Goal: Transaction & Acquisition: Purchase product/service

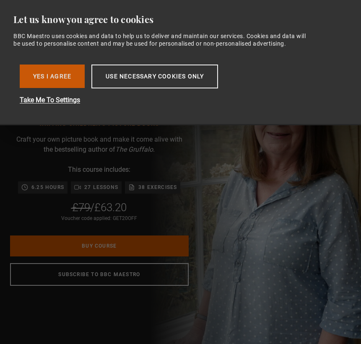
click at [67, 79] on button "Yes I Agree" at bounding box center [52, 76] width 65 height 23
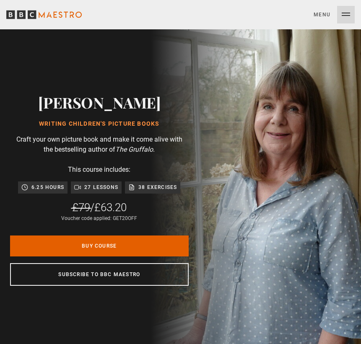
scroll to position [0, 2510]
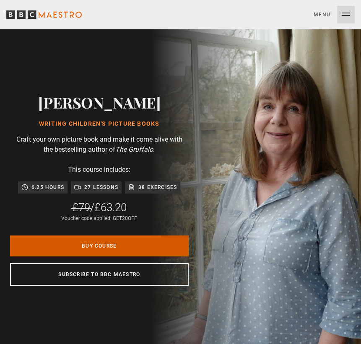
click at [113, 245] on link "Buy Course" at bounding box center [99, 246] width 179 height 21
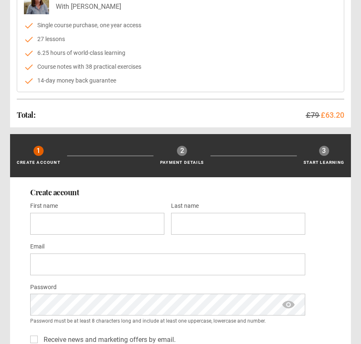
scroll to position [121, 0]
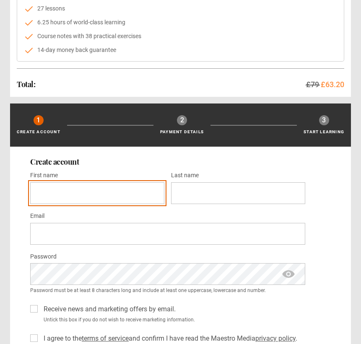
click at [151, 193] on input "First name *" at bounding box center [97, 193] width 134 height 22
click at [156, 194] on input "First name *" at bounding box center [97, 193] width 134 height 22
click at [149, 192] on input "First name *" at bounding box center [97, 193] width 134 height 22
click at [103, 193] on input "First name *" at bounding box center [97, 193] width 134 height 22
click at [91, 193] on input "First name *" at bounding box center [97, 193] width 134 height 22
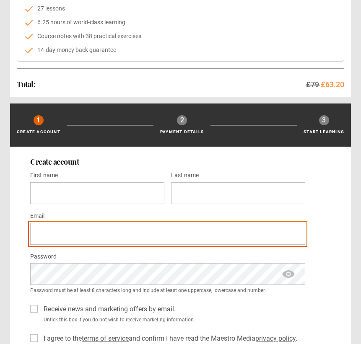
click at [98, 235] on input "Email *" at bounding box center [167, 234] width 275 height 22
type input "******"
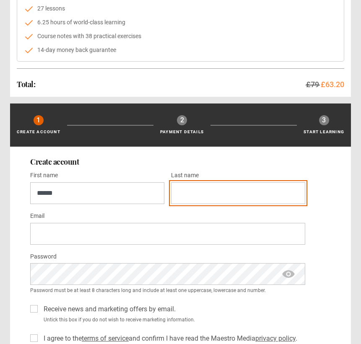
type input "********"
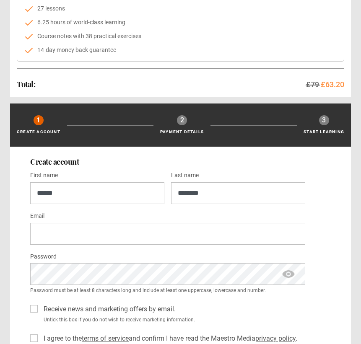
click at [290, 234] on input "Email *" at bounding box center [167, 234] width 275 height 22
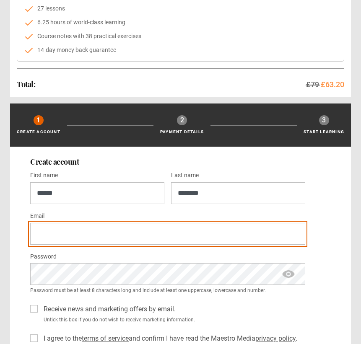
type input "**********"
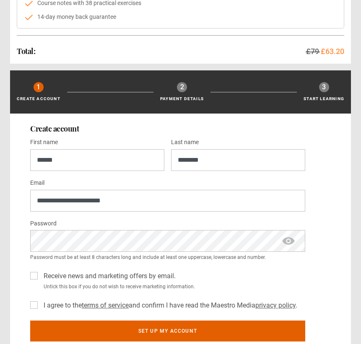
scroll to position [156, 0]
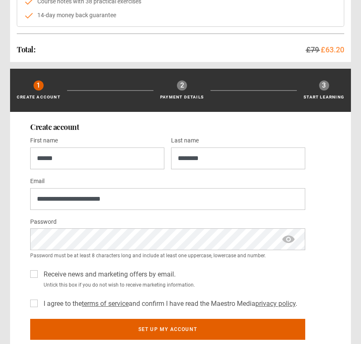
click at [40, 273] on label "Receive news and marketing offers by email." at bounding box center [107, 275] width 135 height 10
click at [40, 303] on label "I agree to the terms of service and confirm I have read the Maestro Media priva…" at bounding box center [168, 304] width 257 height 10
click at [288, 237] on span "show password" at bounding box center [289, 240] width 34 height 22
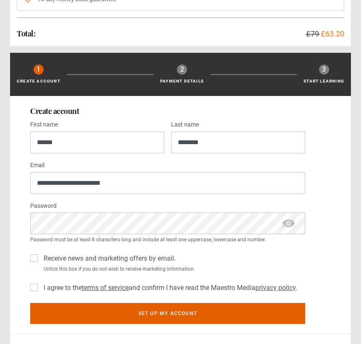
scroll to position [172, 0]
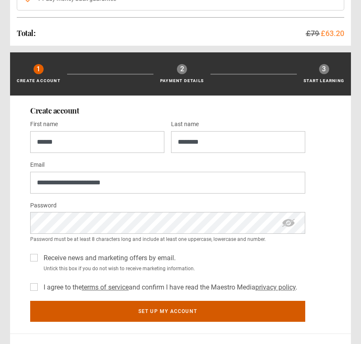
click at [248, 310] on button "Set up my account" at bounding box center [167, 311] width 275 height 21
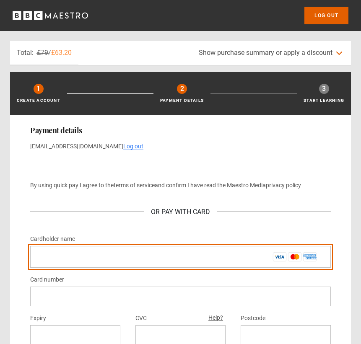
scroll to position [67, 0]
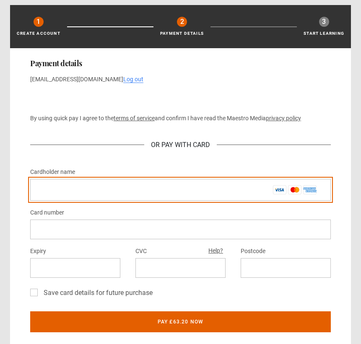
click at [142, 192] on input "Cardholder name *" at bounding box center [180, 190] width 301 height 22
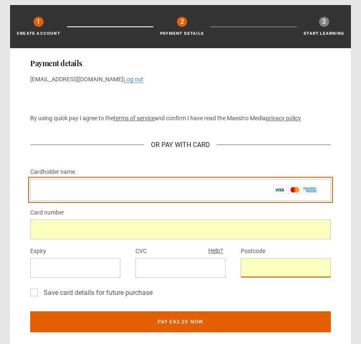
click at [115, 187] on input "Cardholder name *" at bounding box center [180, 190] width 301 height 22
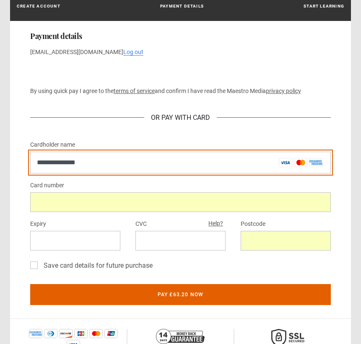
scroll to position [97, 0]
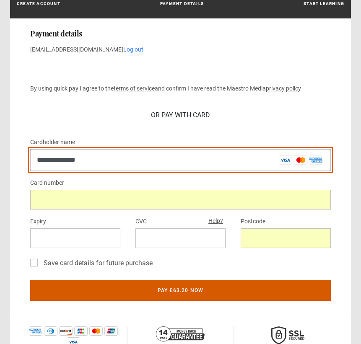
type input "**********"
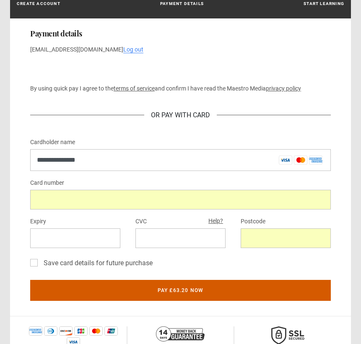
click at [184, 290] on button "Pay £63.20 now" at bounding box center [180, 290] width 301 height 21
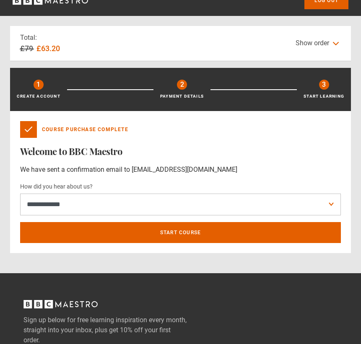
scroll to position [17, 0]
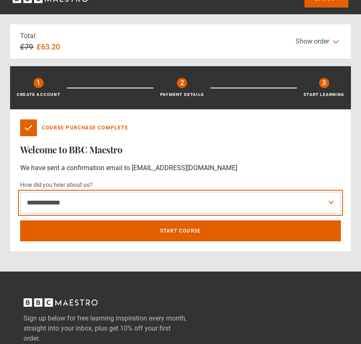
select select "******"
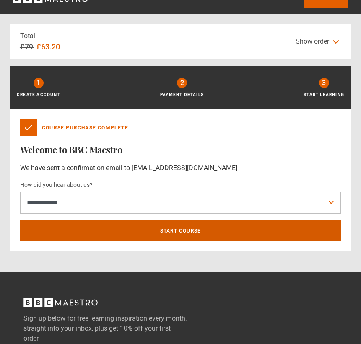
click at [89, 233] on link "Start course" at bounding box center [180, 231] width 321 height 21
